Goal: Obtain resource: Download file/media

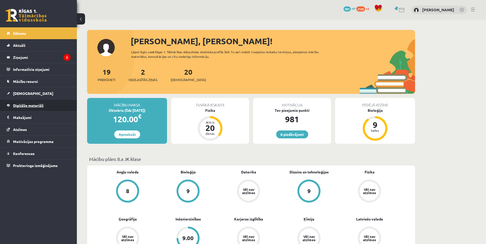
click at [34, 107] on span "Digitālie materiāli" at bounding box center [28, 105] width 30 height 5
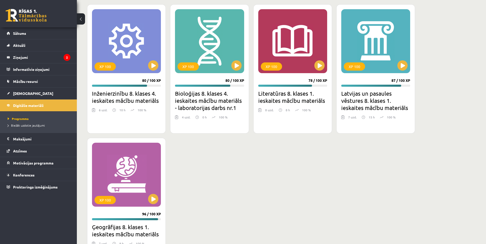
scroll to position [1831, 0]
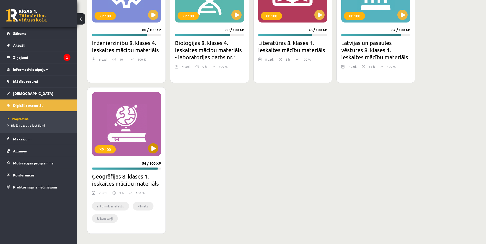
click at [146, 125] on div "XP 100" at bounding box center [126, 124] width 69 height 64
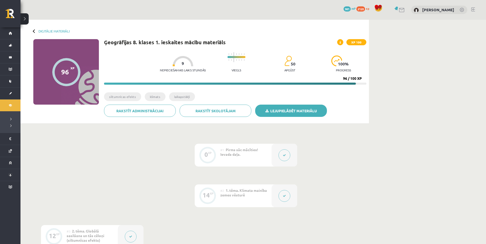
click at [309, 109] on link "Lejupielādēt materiālu" at bounding box center [291, 111] width 72 height 12
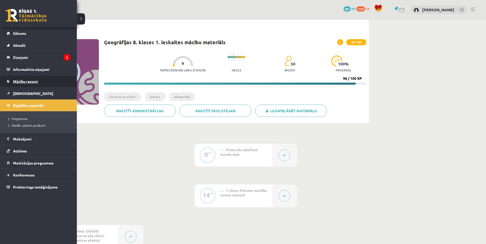
click at [22, 82] on span "Mācību resursi" at bounding box center [25, 81] width 25 height 5
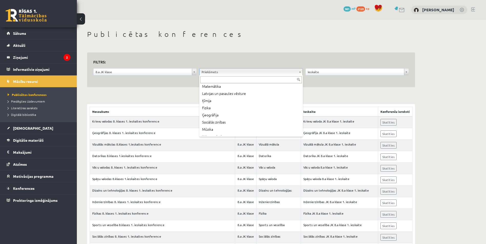
scroll to position [45, 0]
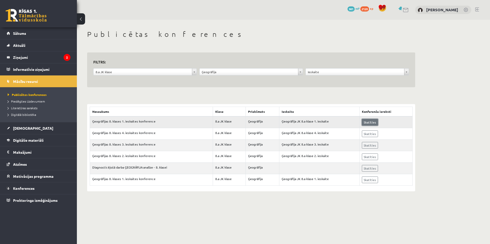
click at [374, 121] on link "Skatīties" at bounding box center [370, 122] width 16 height 7
